Goal: Task Accomplishment & Management: Complete application form

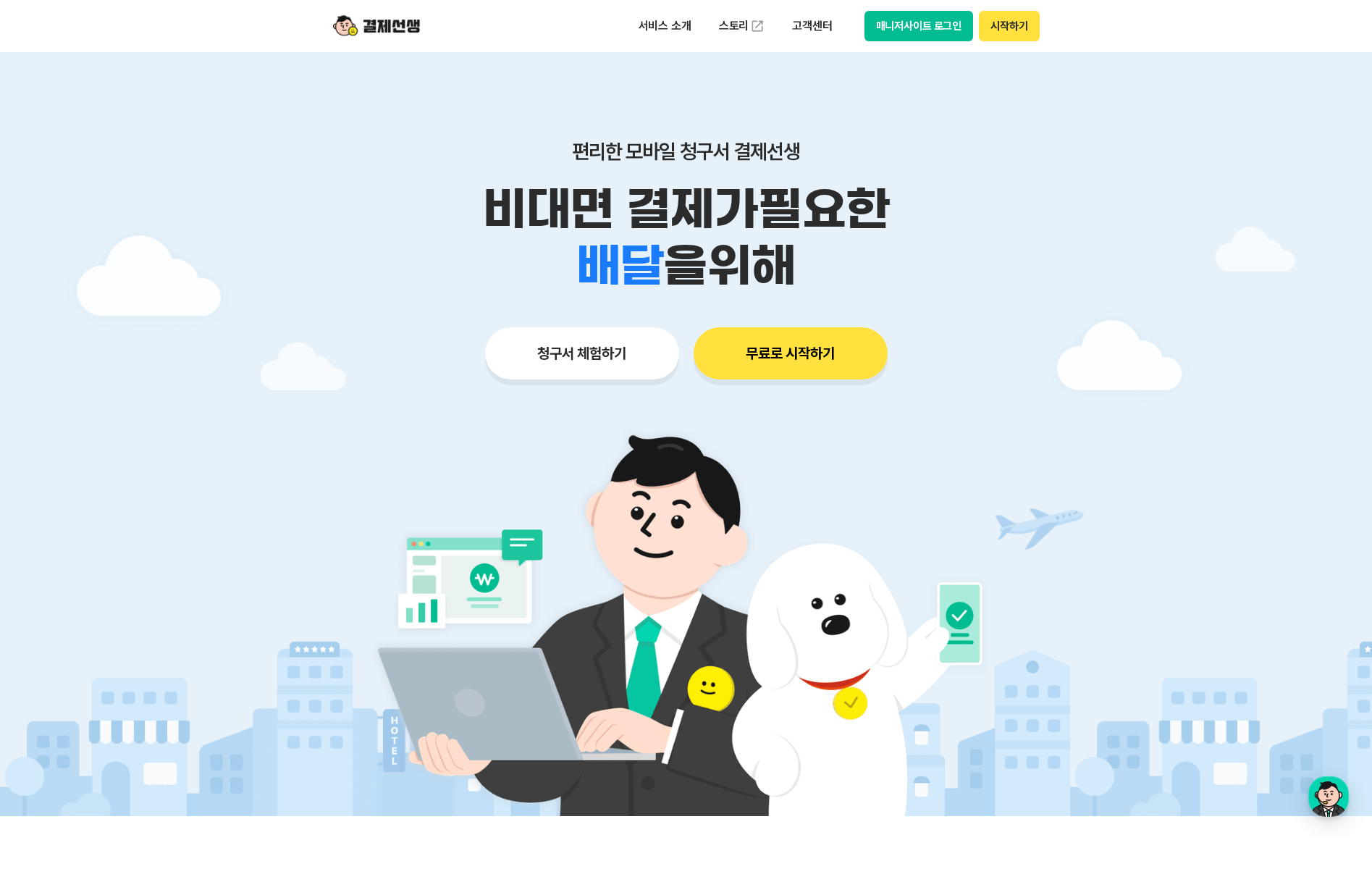
click at [527, 360] on button "청구서 체험하기" at bounding box center [582, 353] width 194 height 52
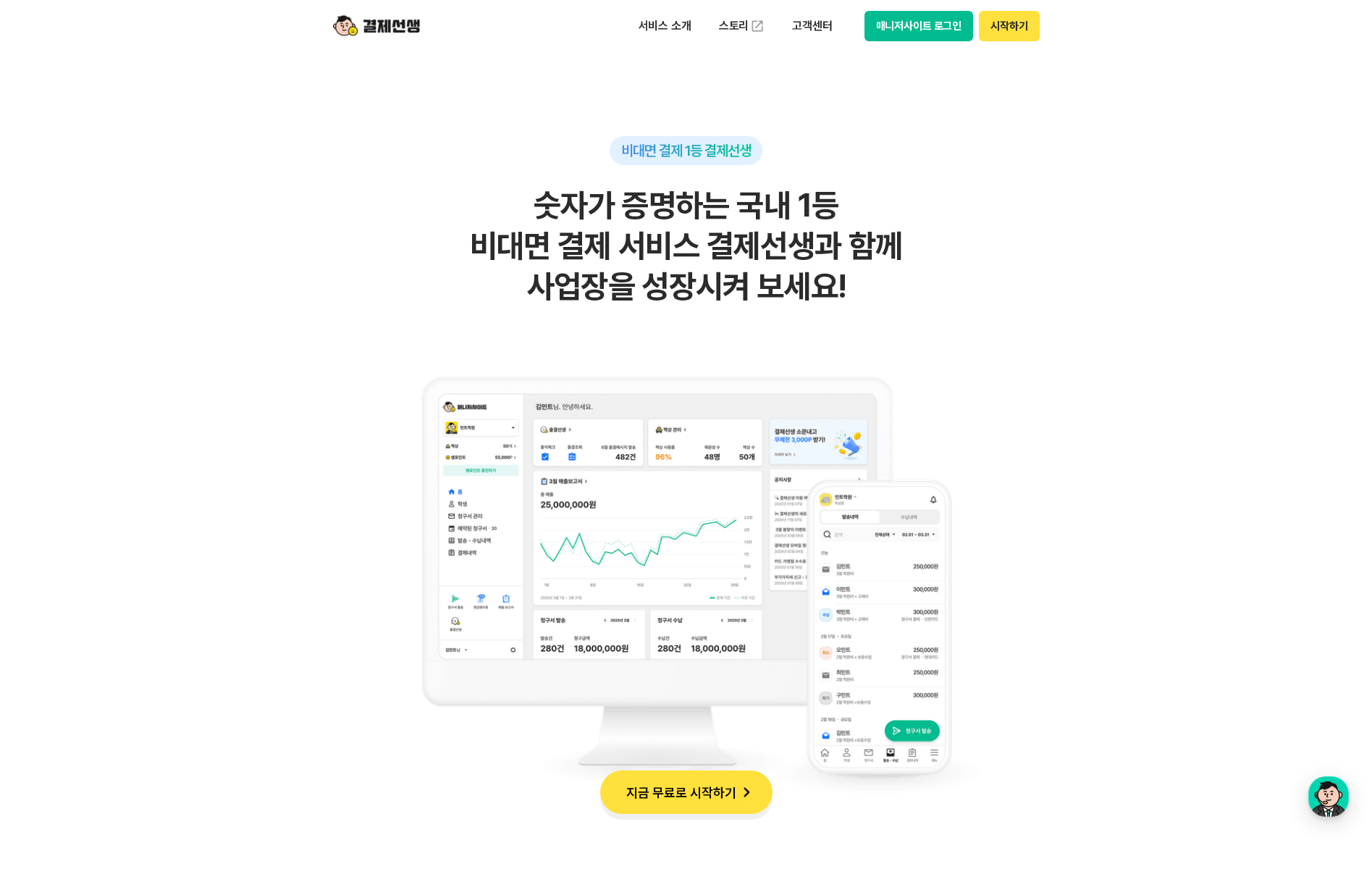
scroll to position [869, 0]
drag, startPoint x: 505, startPoint y: 206, endPoint x: 982, endPoint y: 278, distance: 482.4
click at [982, 278] on h2 "숫자가 증명하는 국내 1등 비대면 결제 서비스 결제선생과 함께 사업장을 성장시켜 보세요!" at bounding box center [686, 245] width 709 height 122
drag, startPoint x: 982, startPoint y: 278, endPoint x: 822, endPoint y: 300, distance: 161.5
click at [822, 300] on h2 "숫자가 증명하는 국내 1등 비대면 결제 서비스 결제선생과 함께 사업장을 성장시켜 보세요!" at bounding box center [686, 245] width 709 height 122
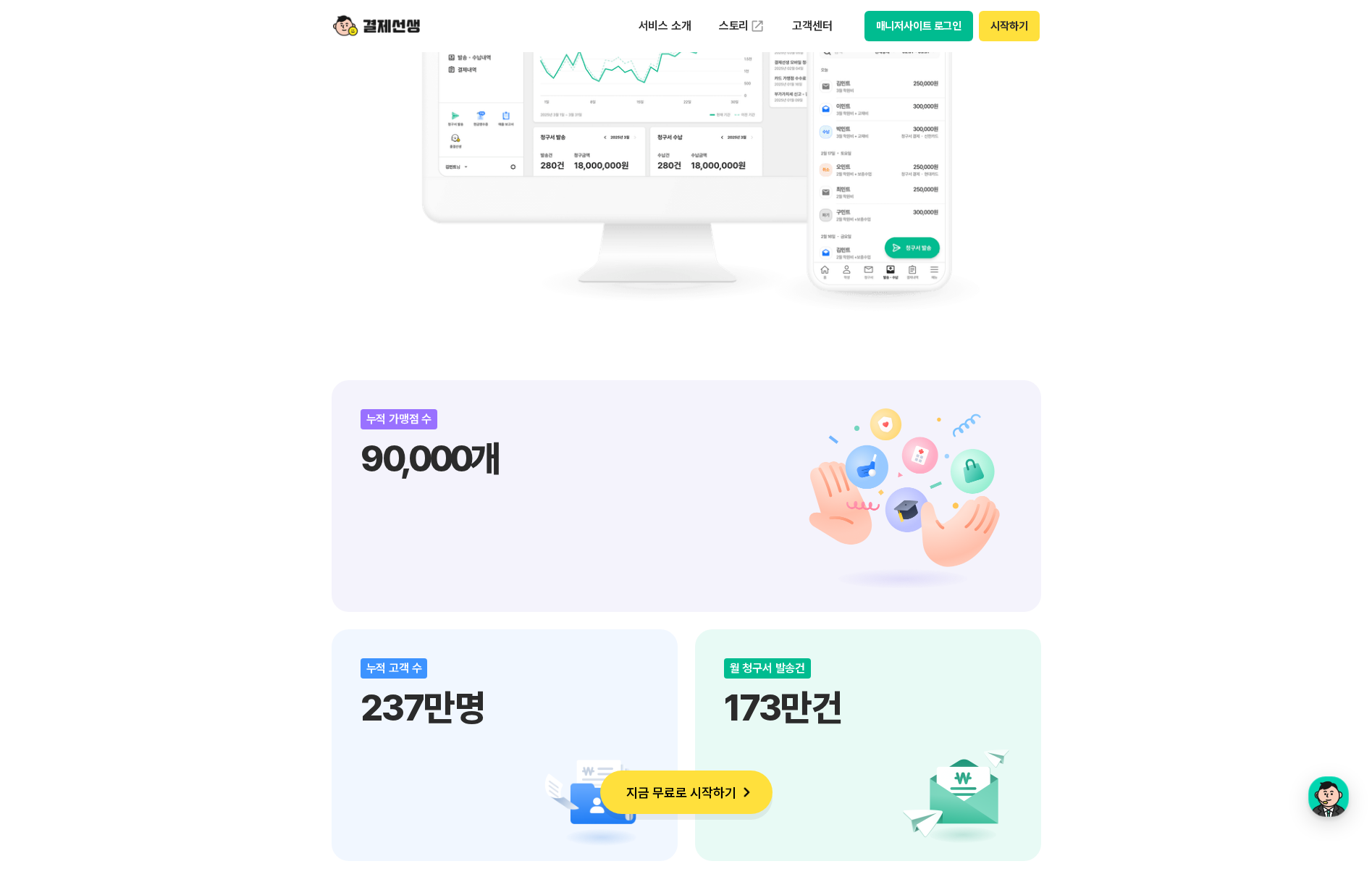
scroll to position [1376, 0]
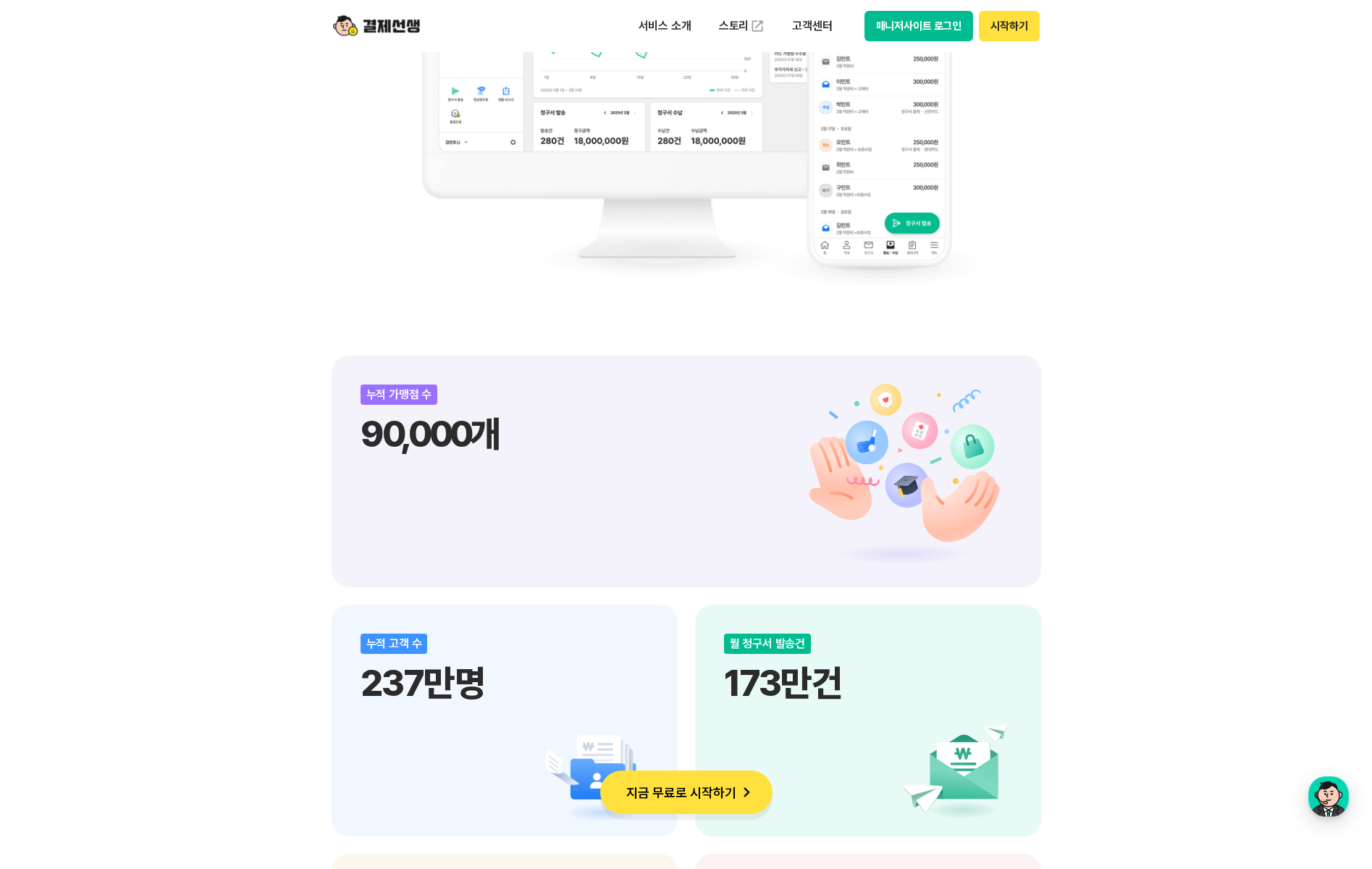
click at [709, 792] on button "지금 무료로 시작하기" at bounding box center [686, 792] width 173 height 43
